Goal: Information Seeking & Learning: Learn about a topic

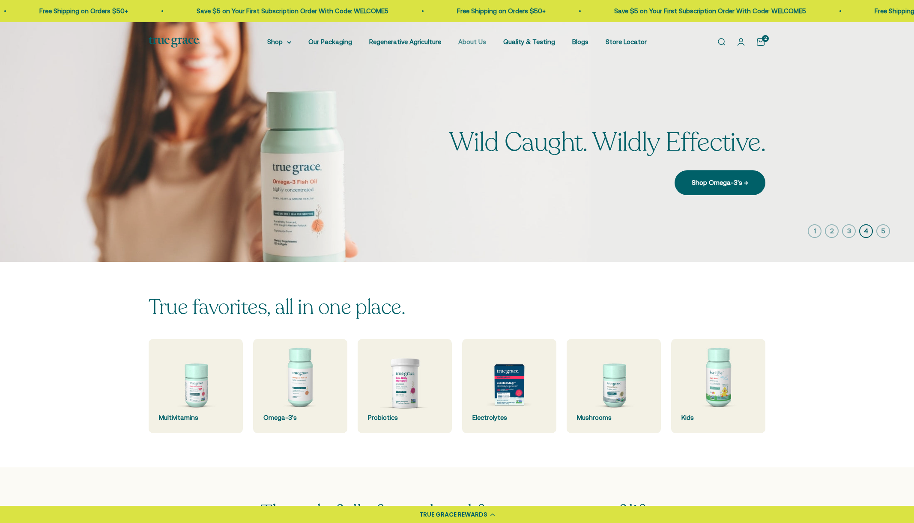
click at [475, 42] on link "About Us" at bounding box center [472, 41] width 28 height 7
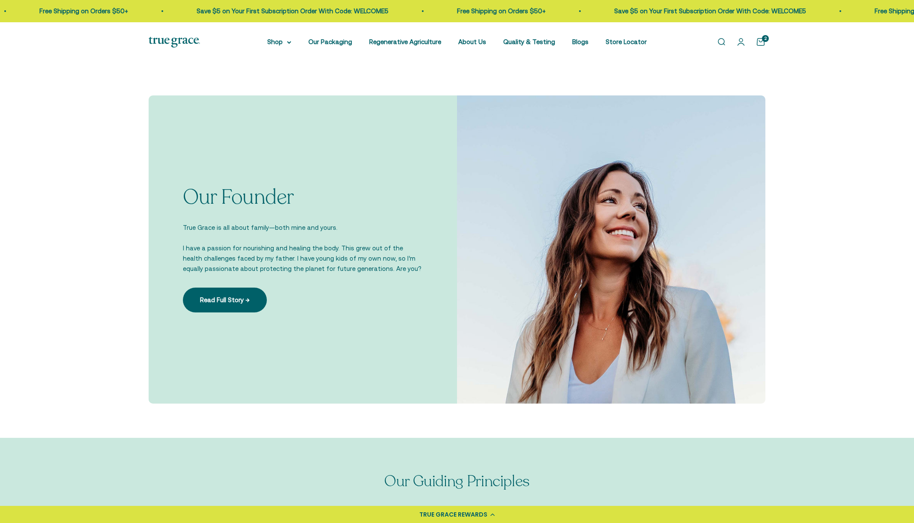
scroll to position [529, 0]
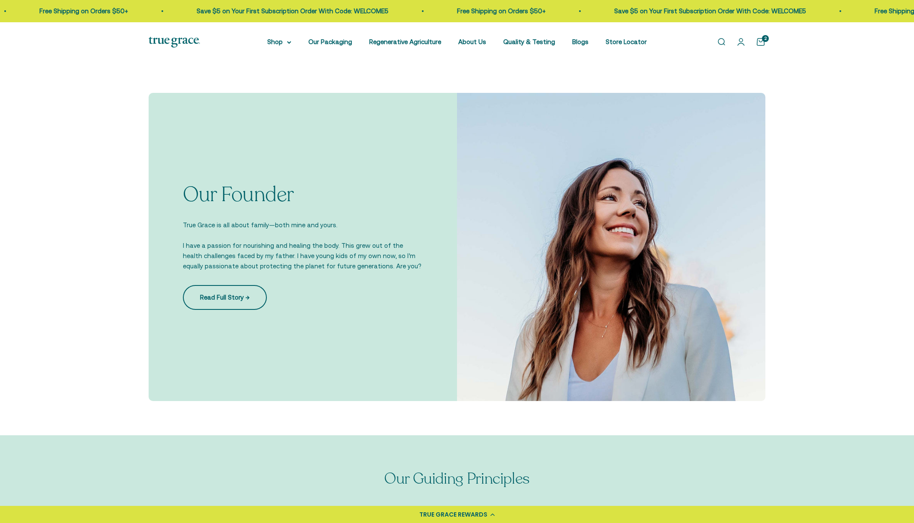
click at [231, 302] on link "Read Full Story →" at bounding box center [225, 297] width 84 height 25
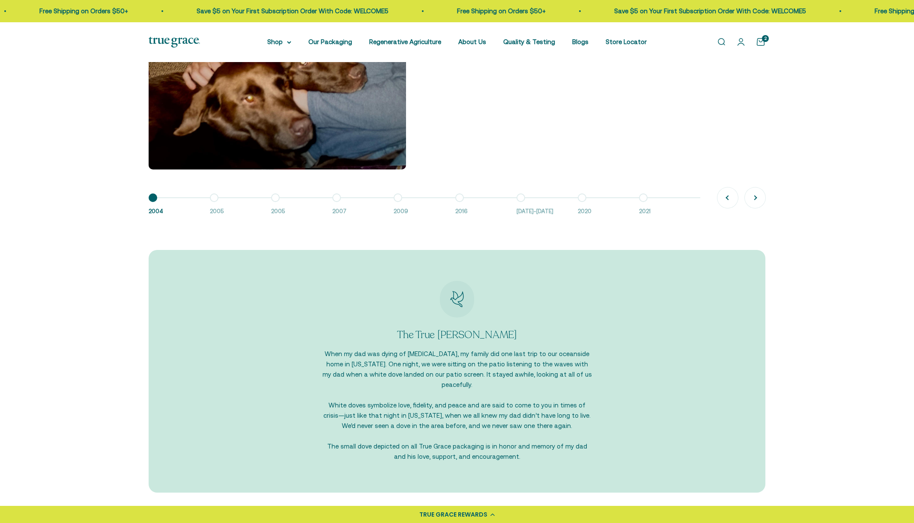
scroll to position [774, 0]
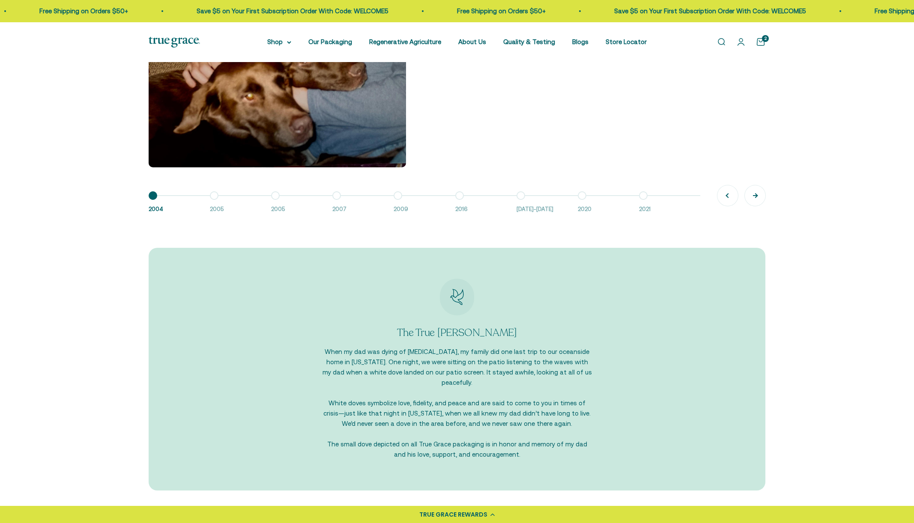
click at [753, 195] on button "Next" at bounding box center [755, 195] width 21 height 21
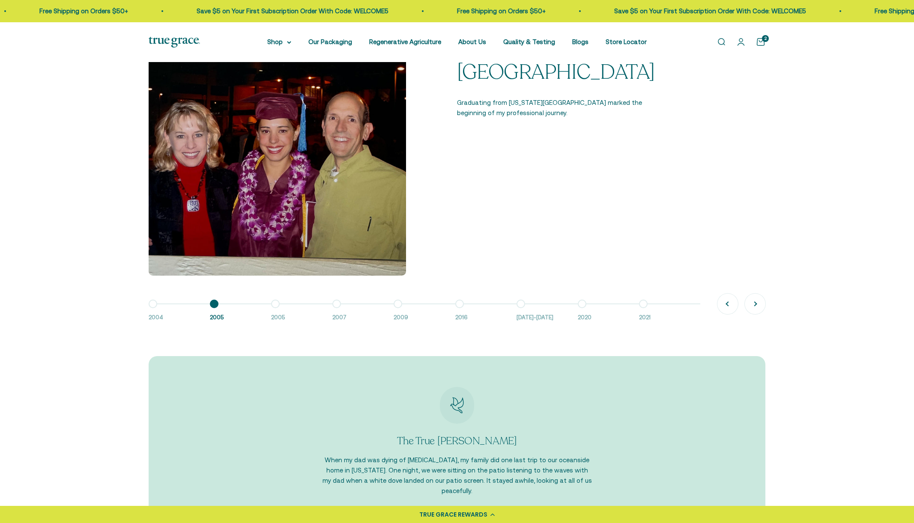
scroll to position [662, 0]
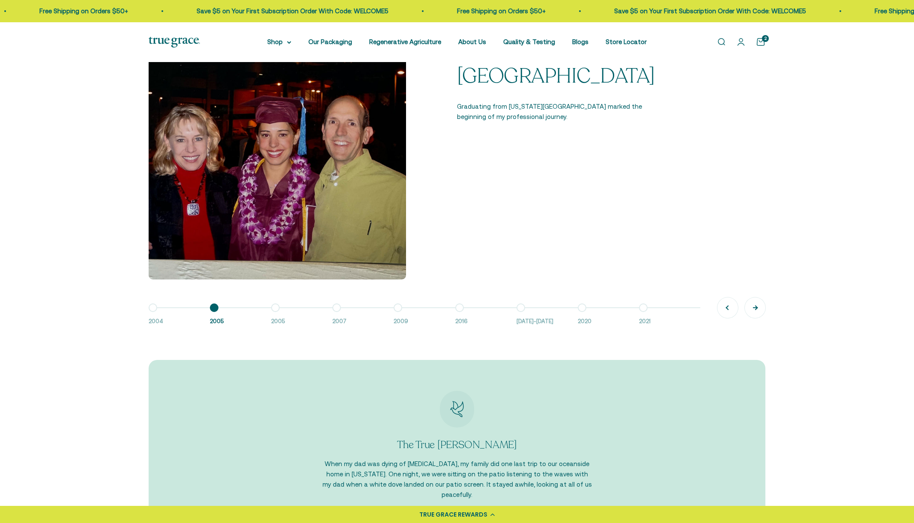
click at [757, 307] on button "Next" at bounding box center [755, 308] width 21 height 21
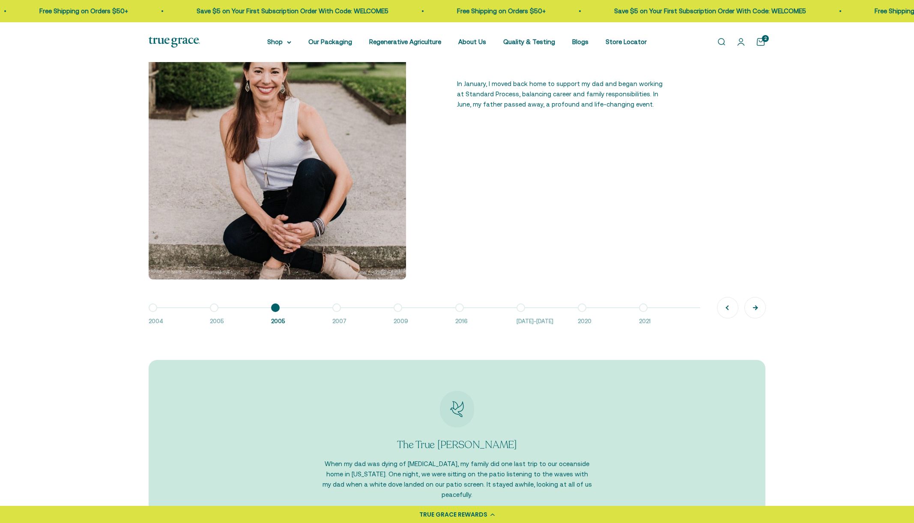
click at [757, 307] on button "Next" at bounding box center [755, 308] width 21 height 21
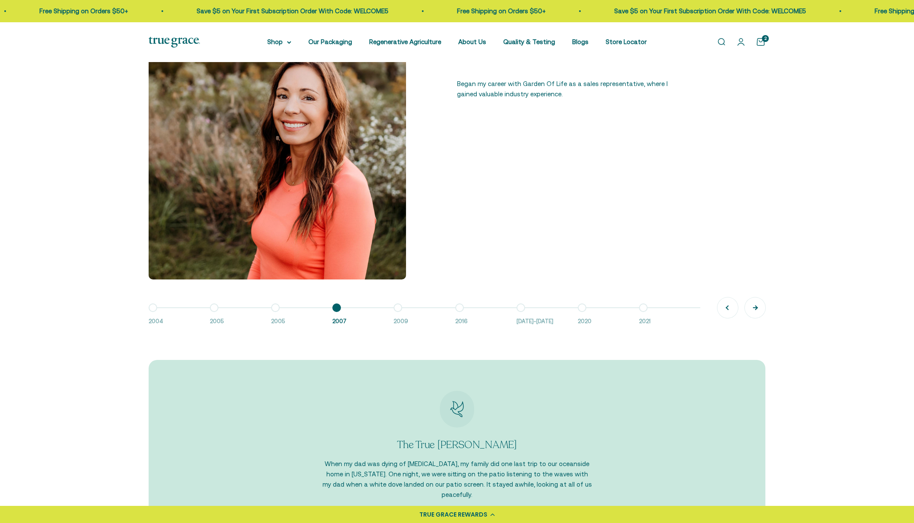
click at [756, 307] on button "Next" at bounding box center [755, 308] width 21 height 21
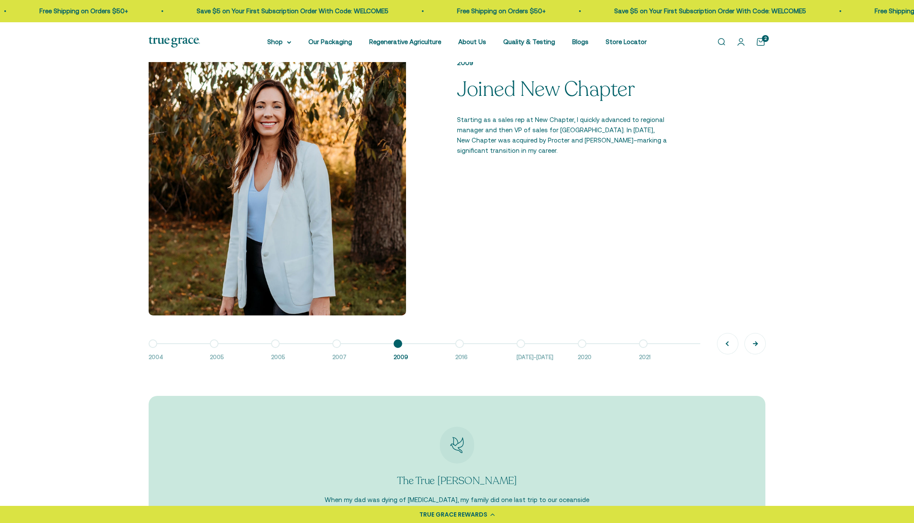
scroll to position [627, 0]
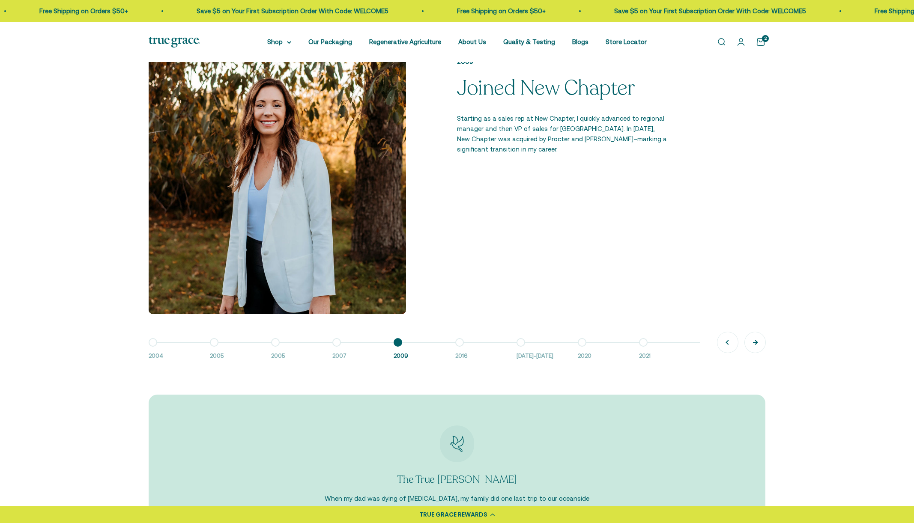
click at [757, 342] on button "Next" at bounding box center [755, 342] width 21 height 21
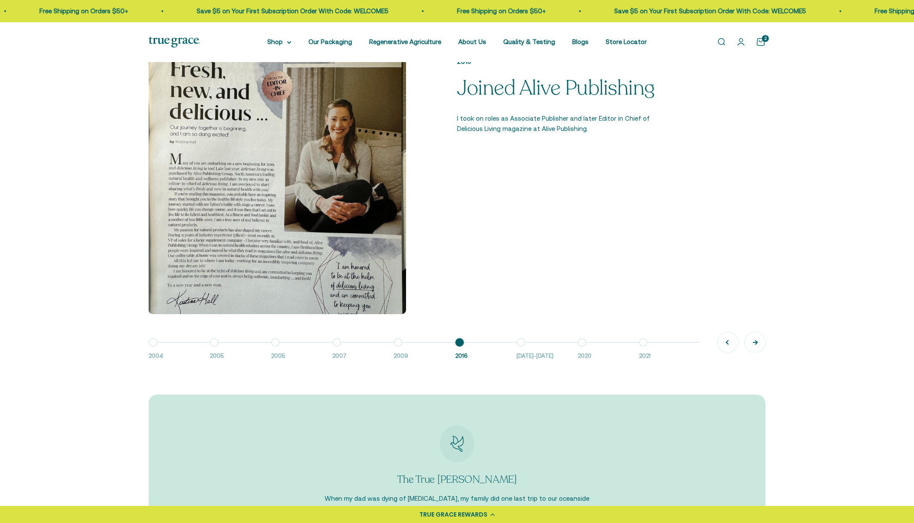
click at [757, 342] on button "Next" at bounding box center [755, 342] width 21 height 21
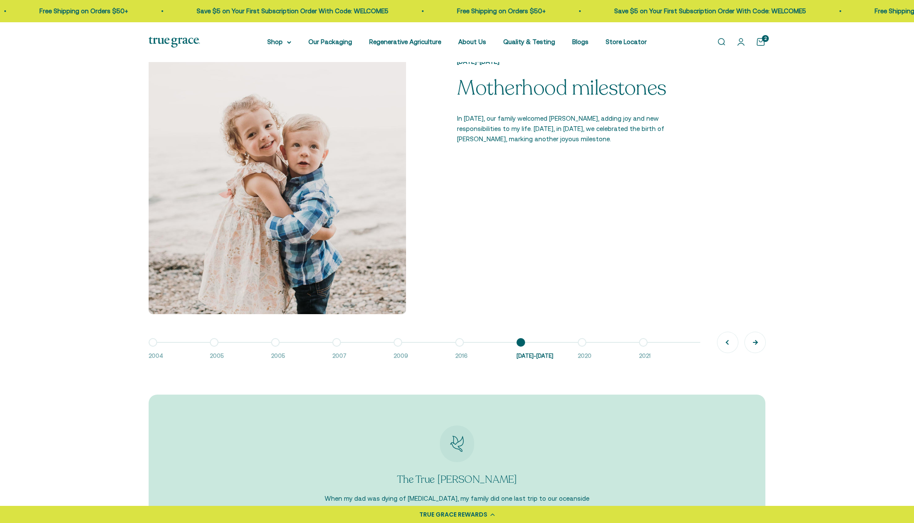
click at [757, 343] on button "Next" at bounding box center [755, 342] width 21 height 21
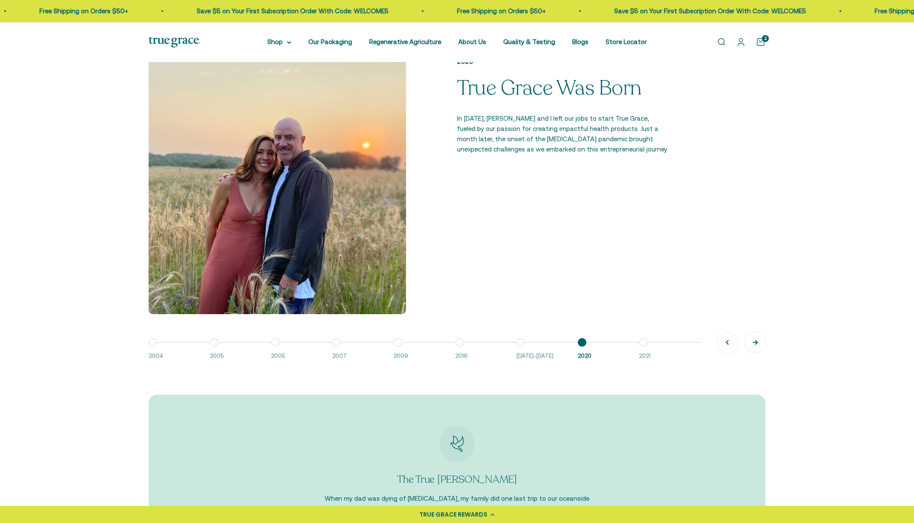
click at [757, 343] on button "Next" at bounding box center [755, 342] width 21 height 21
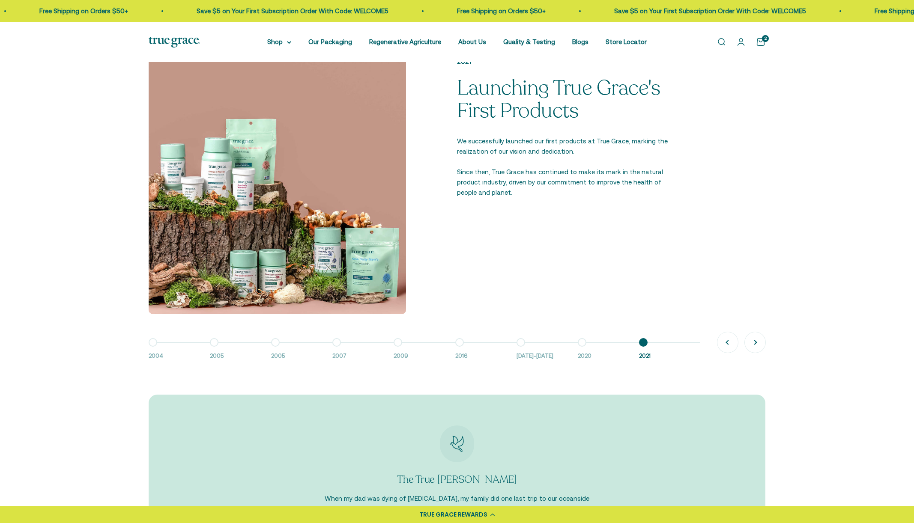
click at [179, 40] on img at bounding box center [174, 42] width 51 height 11
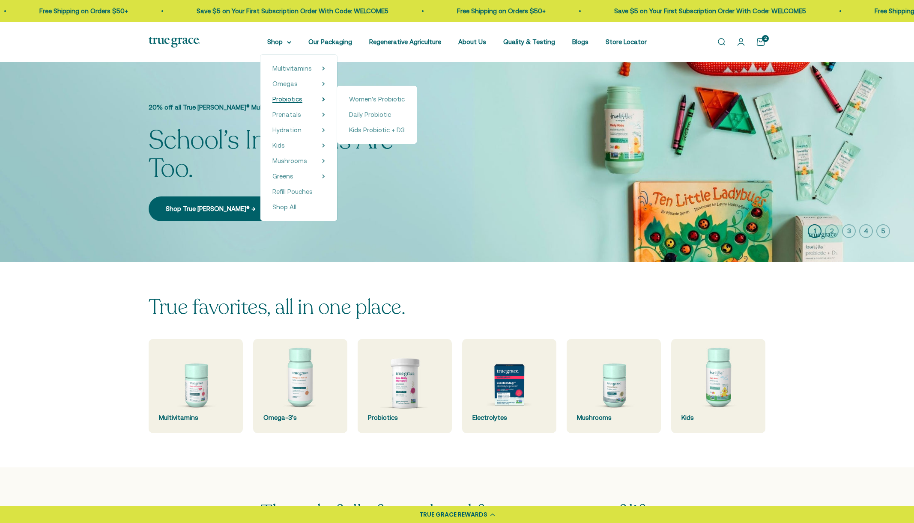
click at [302, 99] on span "Probiotics" at bounding box center [287, 98] width 30 height 7
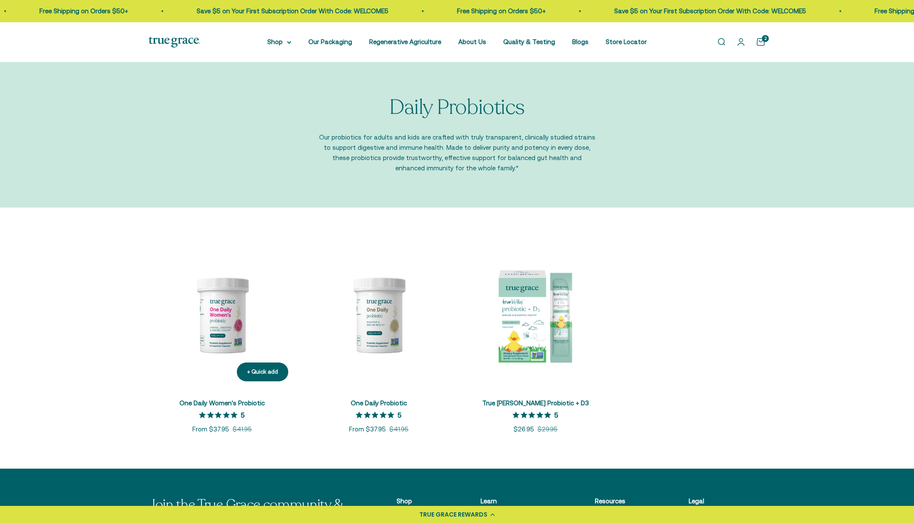
click at [233, 329] on img at bounding box center [222, 315] width 146 height 146
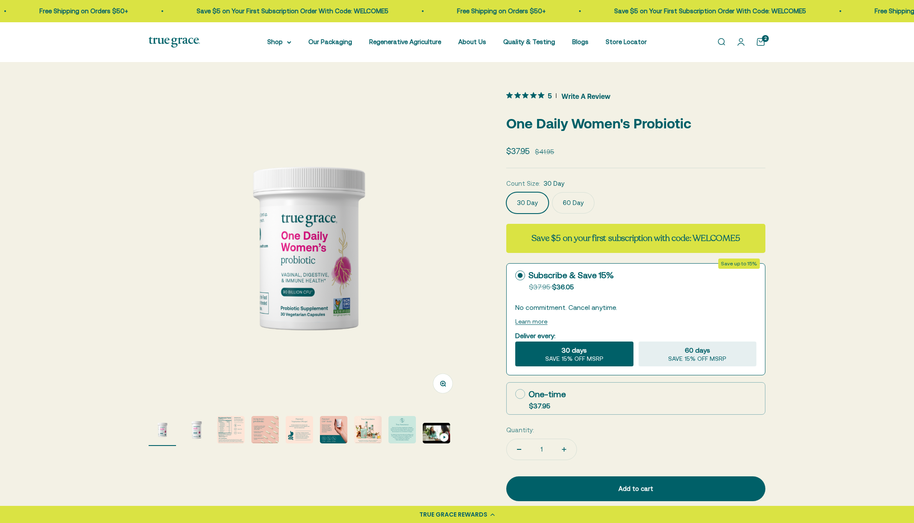
click at [230, 427] on img "Go to item 3" at bounding box center [230, 429] width 27 height 27
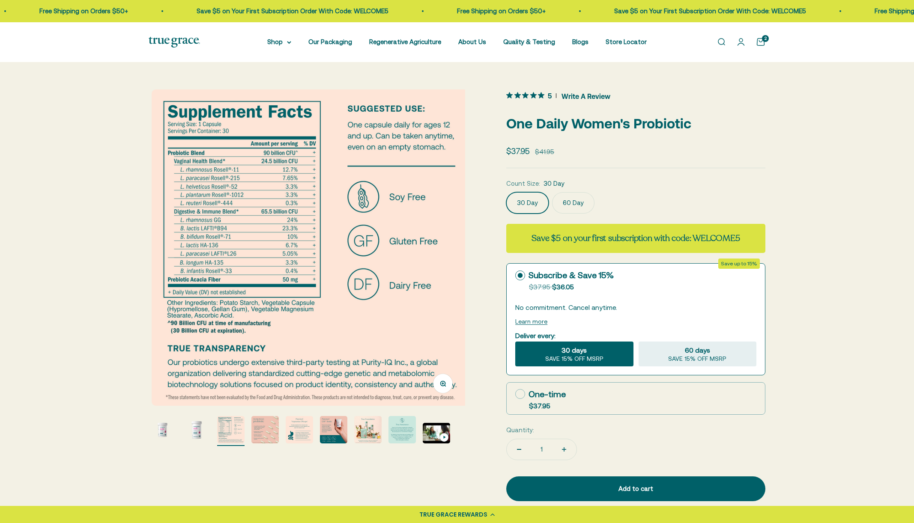
scroll to position [0, 653]
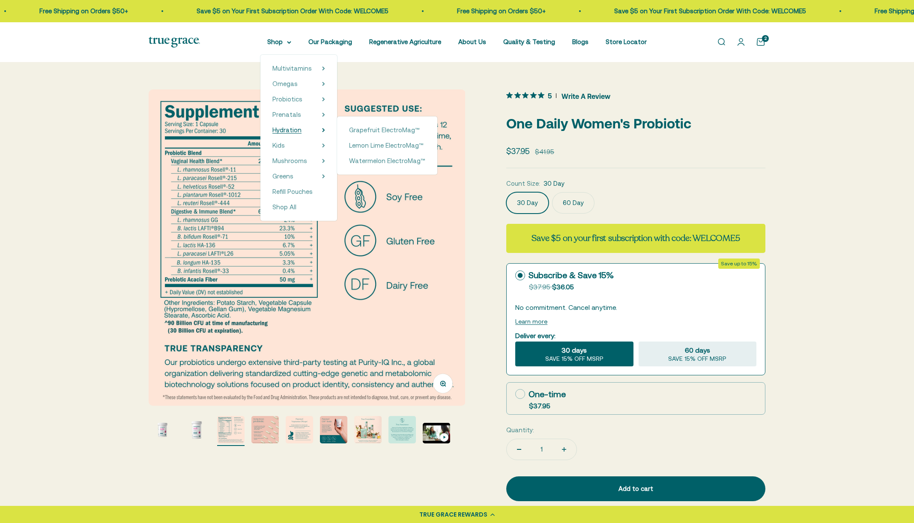
click at [295, 130] on span "Hydration" at bounding box center [286, 129] width 29 height 7
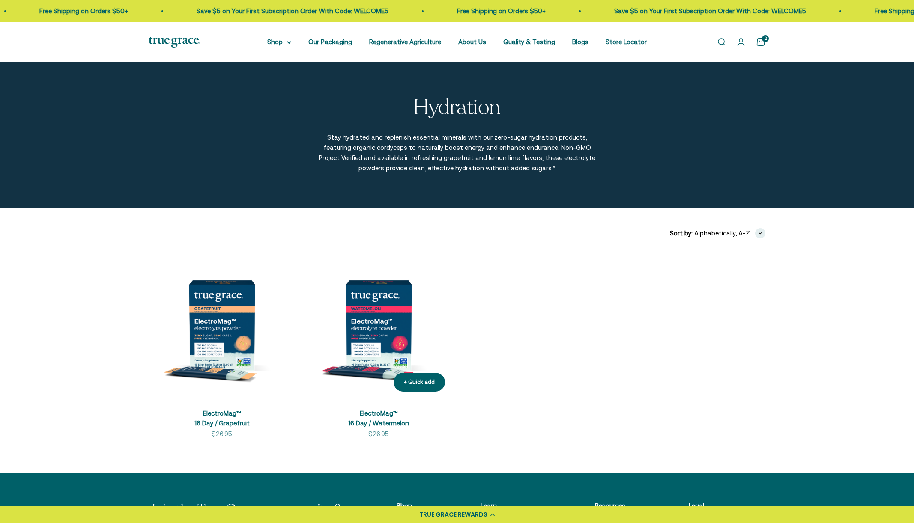
click at [384, 344] on img at bounding box center [378, 325] width 146 height 146
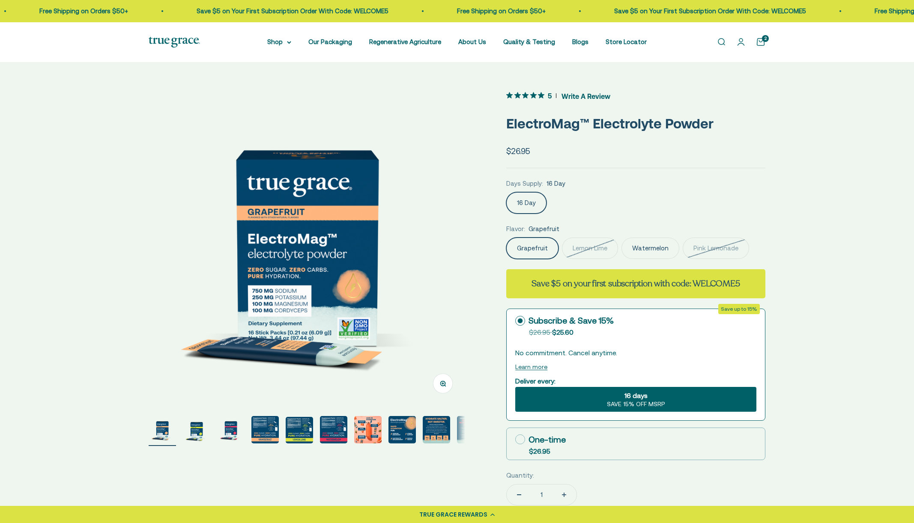
click at [265, 429] on img "Go to item 4" at bounding box center [264, 429] width 27 height 27
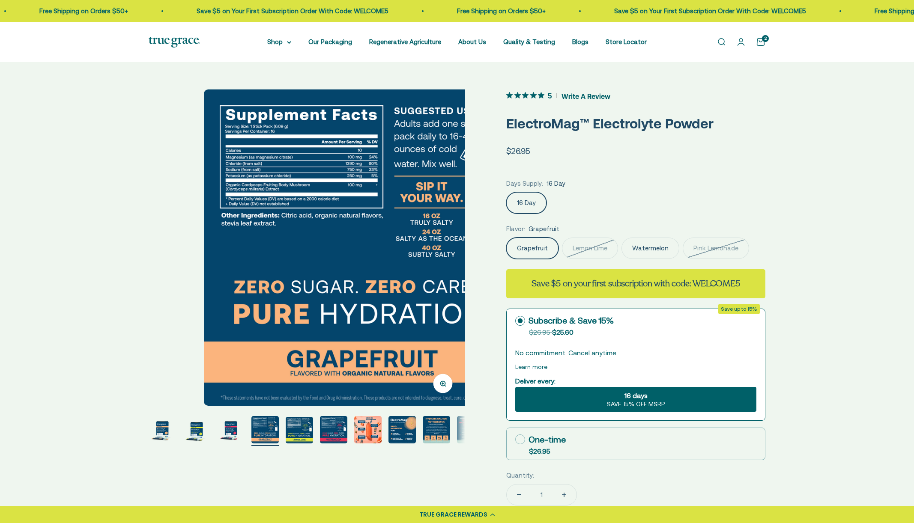
scroll to position [0, 980]
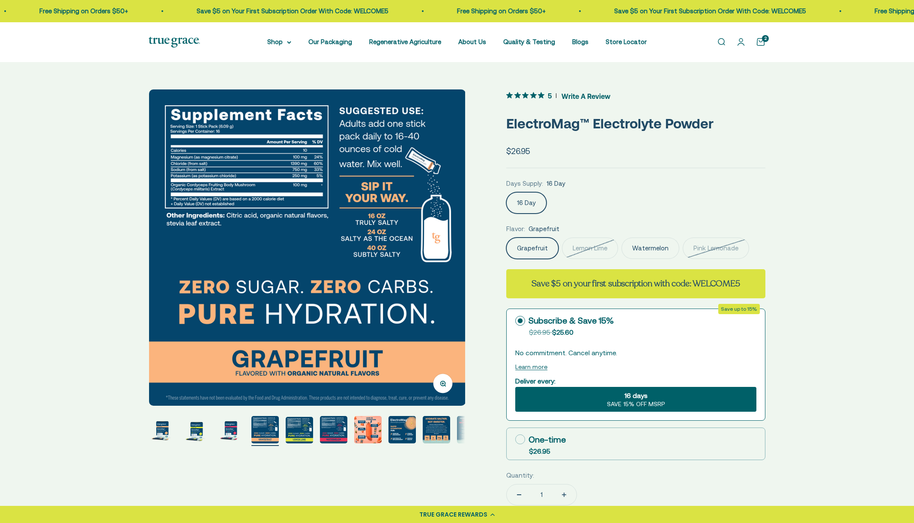
click at [200, 433] on img "Go to item 2" at bounding box center [196, 429] width 27 height 27
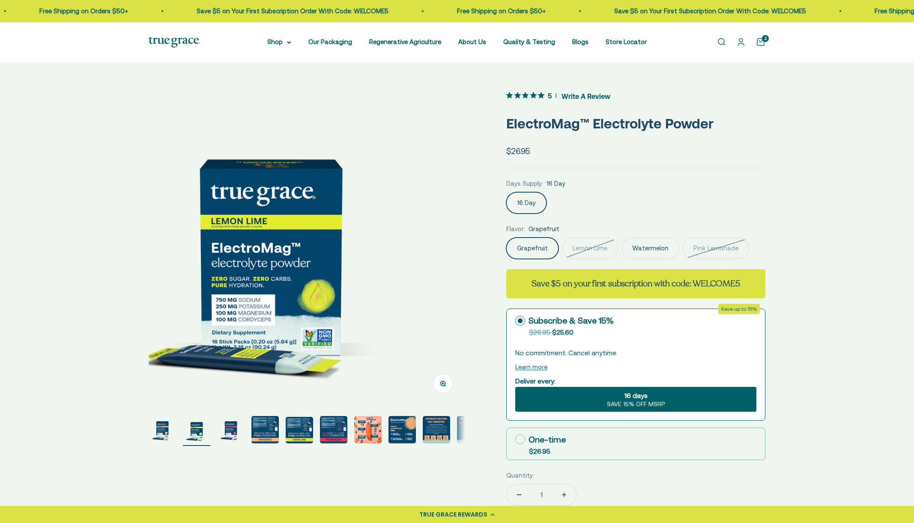
scroll to position [0, 327]
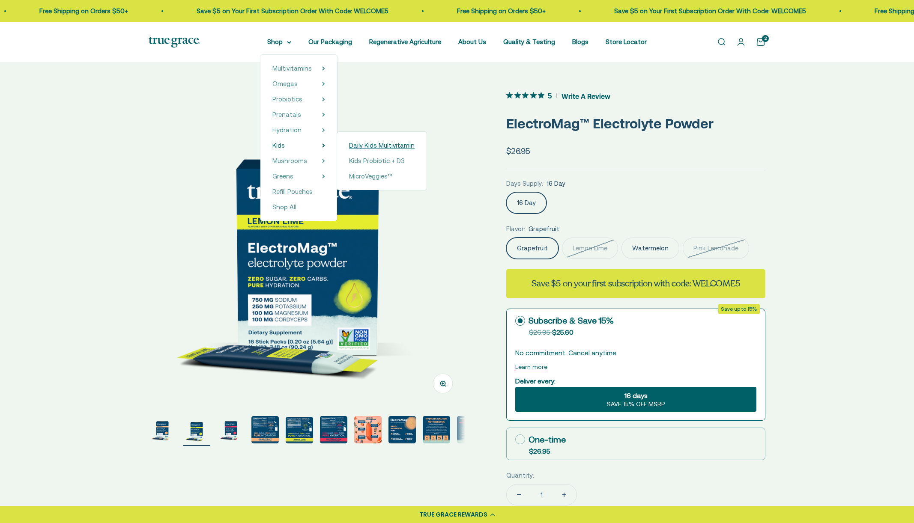
click at [370, 145] on span "Daily Kids Multivitamin" at bounding box center [382, 145] width 66 height 7
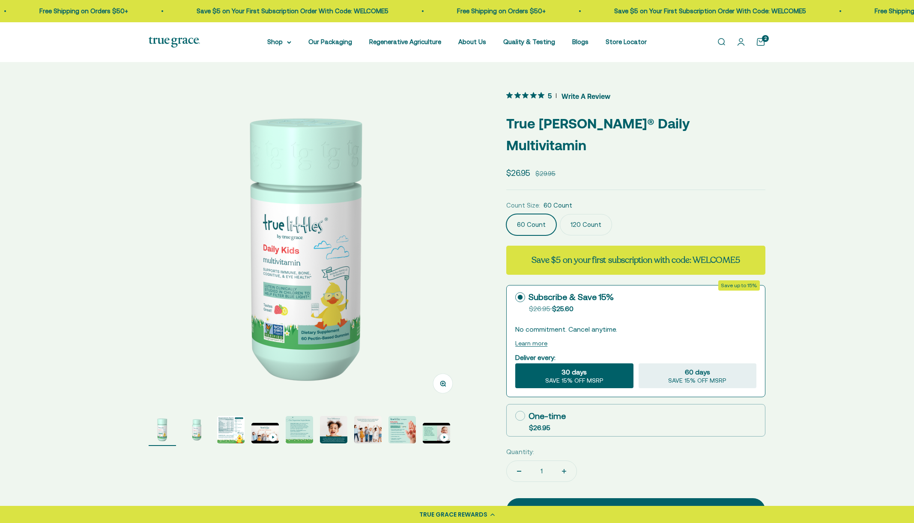
click at [224, 431] on img "Go to item 3" at bounding box center [230, 429] width 27 height 27
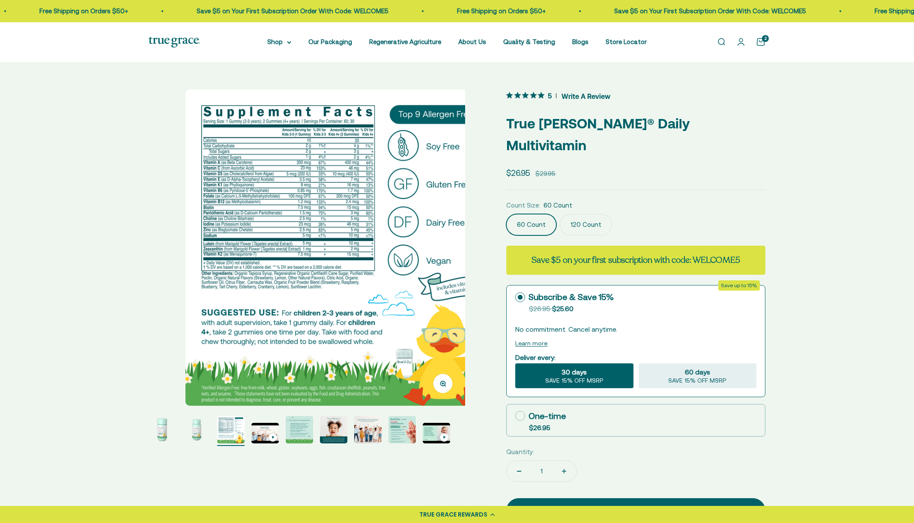
scroll to position [0, 653]
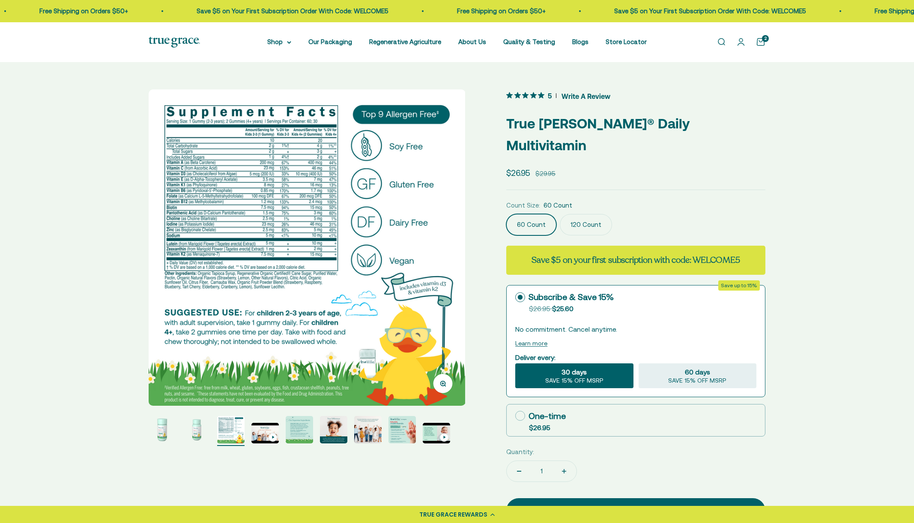
click at [404, 429] on img "Go to item 8" at bounding box center [401, 429] width 27 height 27
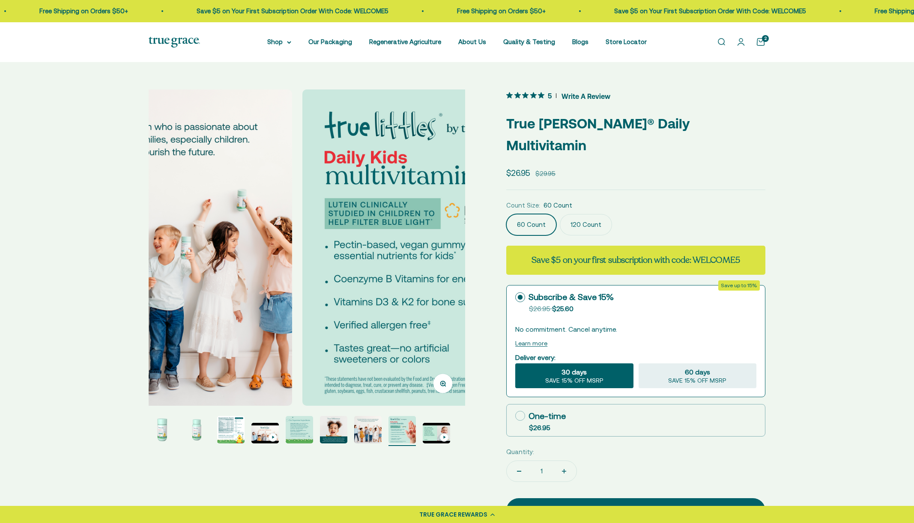
scroll to position [0, 2287]
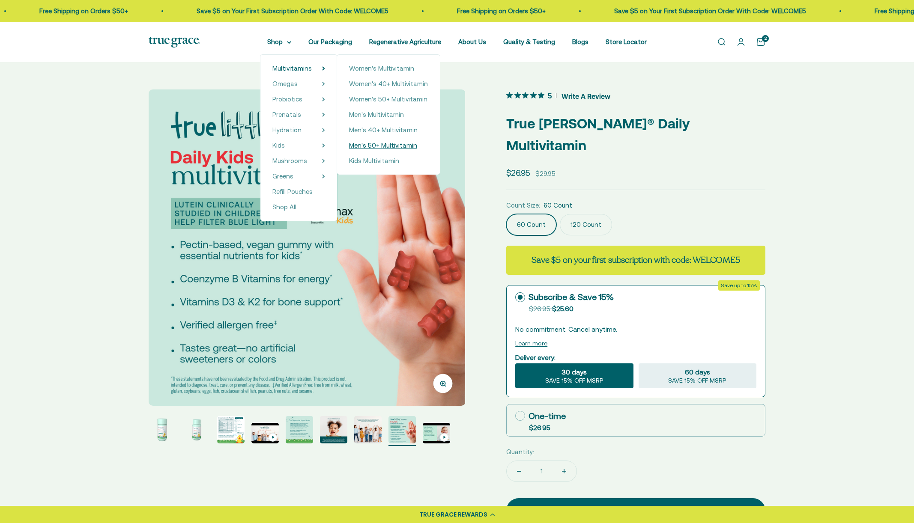
click at [384, 146] on span "Men's 50+ Multivitamin" at bounding box center [383, 145] width 68 height 7
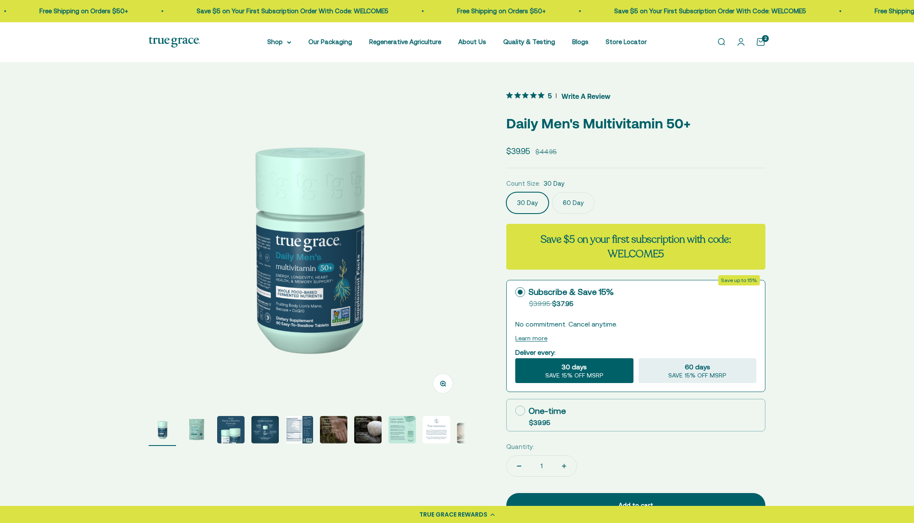
click at [367, 427] on img "Go to item 7" at bounding box center [367, 429] width 27 height 27
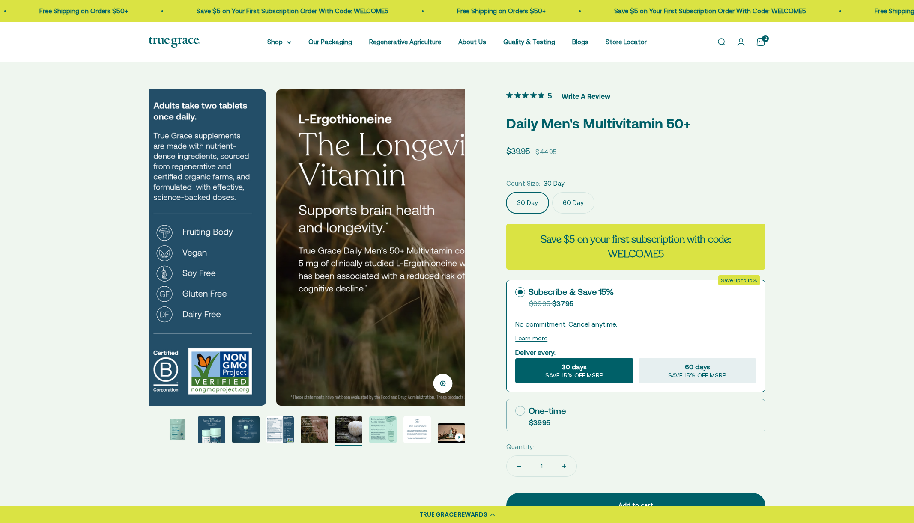
scroll to position [0, 1961]
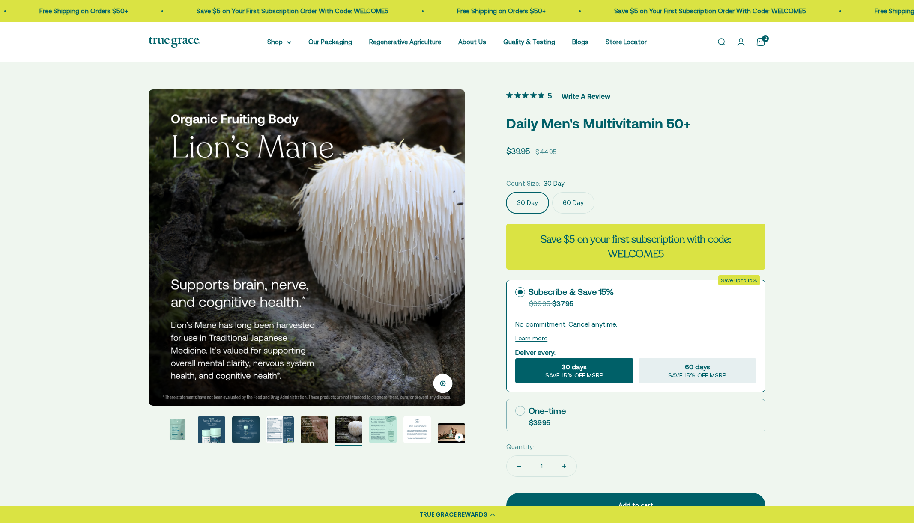
click at [314, 429] on img "Go to item 6" at bounding box center [314, 429] width 27 height 27
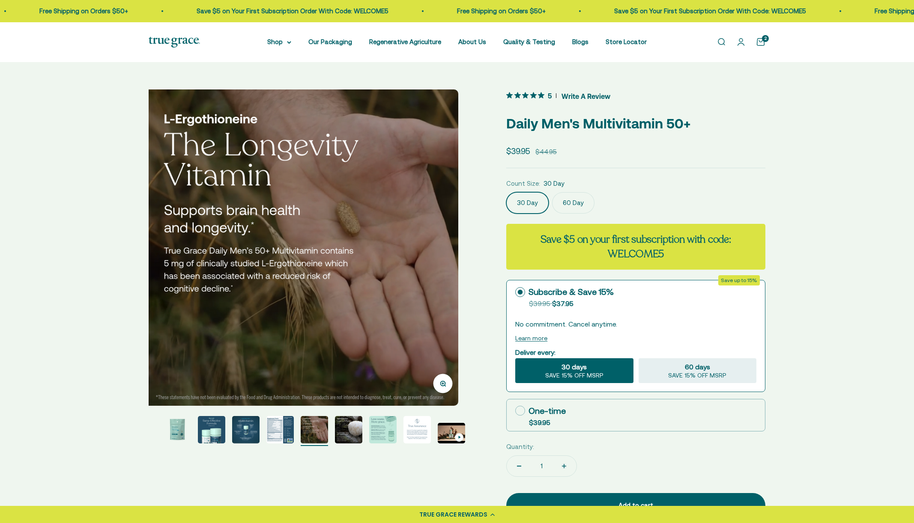
scroll to position [0, 1634]
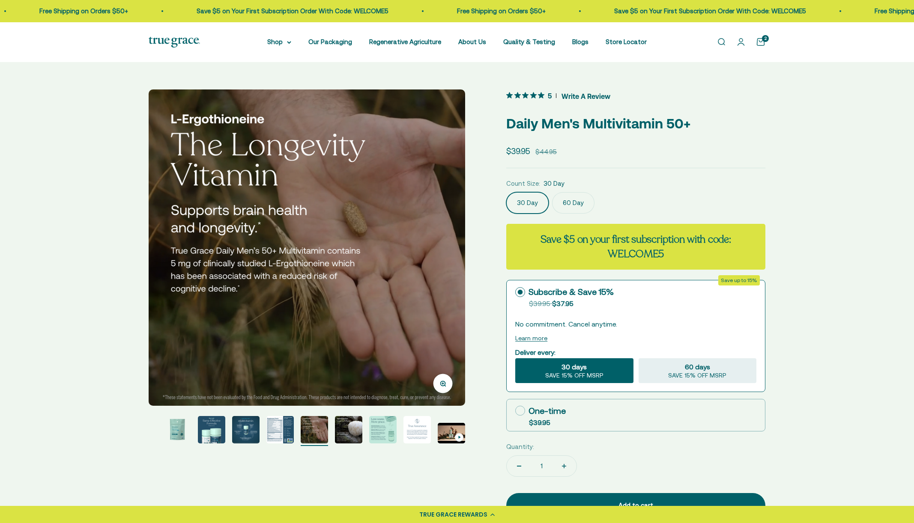
click at [181, 39] on img at bounding box center [174, 42] width 51 height 11
